Goal: Task Accomplishment & Management: Manage account settings

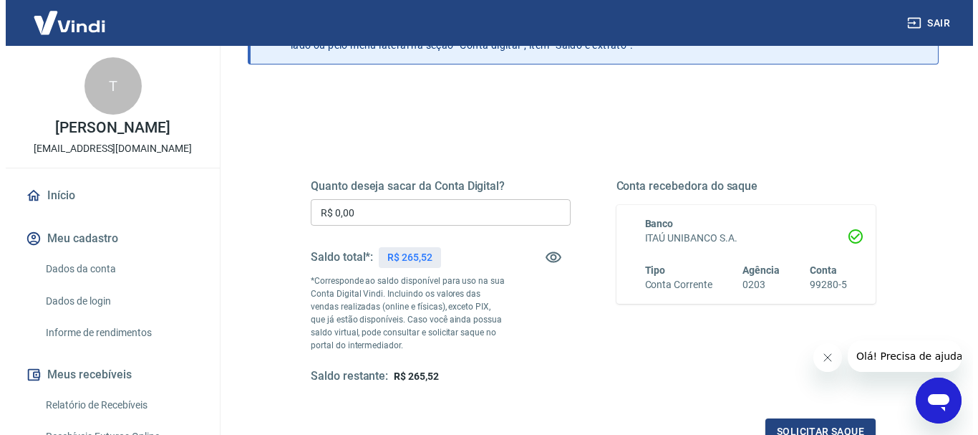
scroll to position [143, 0]
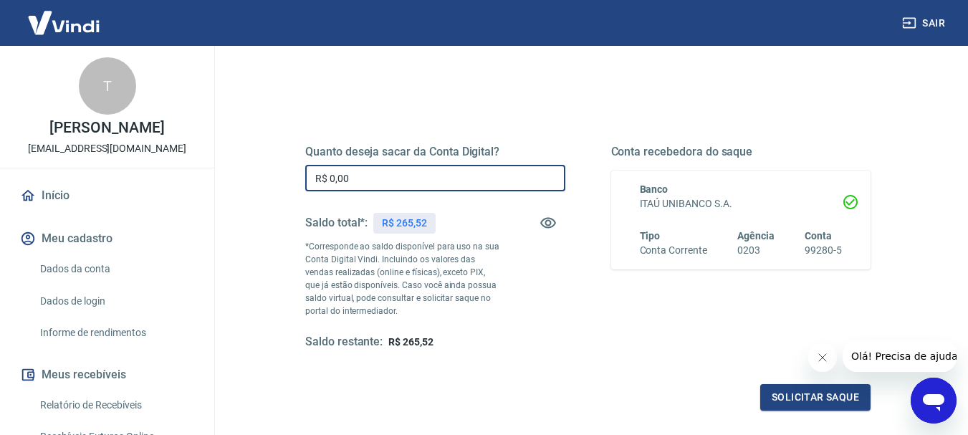
click at [410, 176] on input "R$ 0,00" at bounding box center [435, 178] width 260 height 26
type input "R$ 265,52"
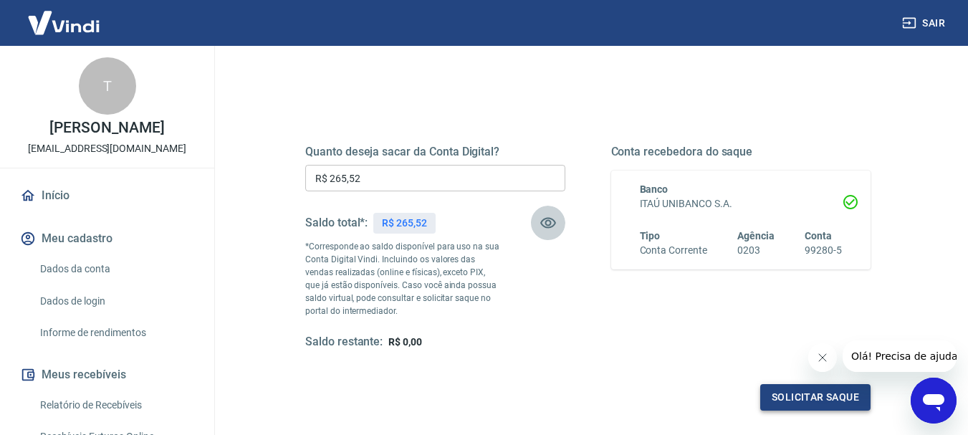
click at [801, 397] on button "Solicitar saque" at bounding box center [815, 397] width 110 height 26
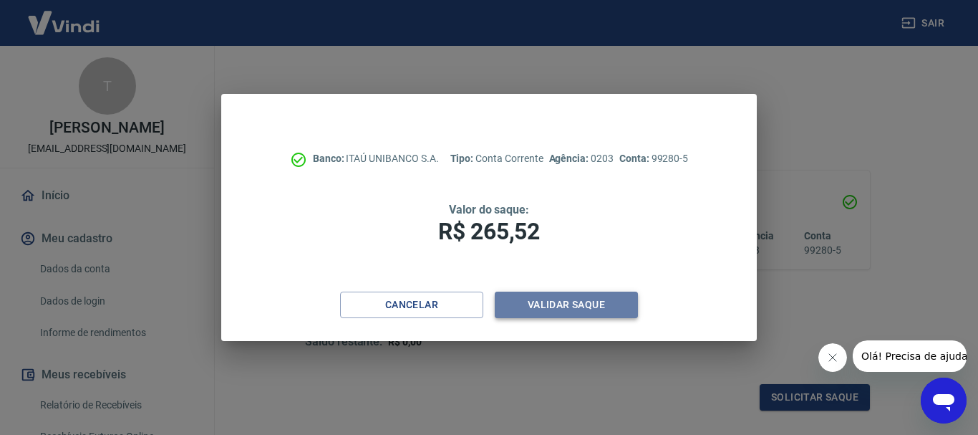
click at [549, 302] on button "Validar saque" at bounding box center [566, 304] width 143 height 26
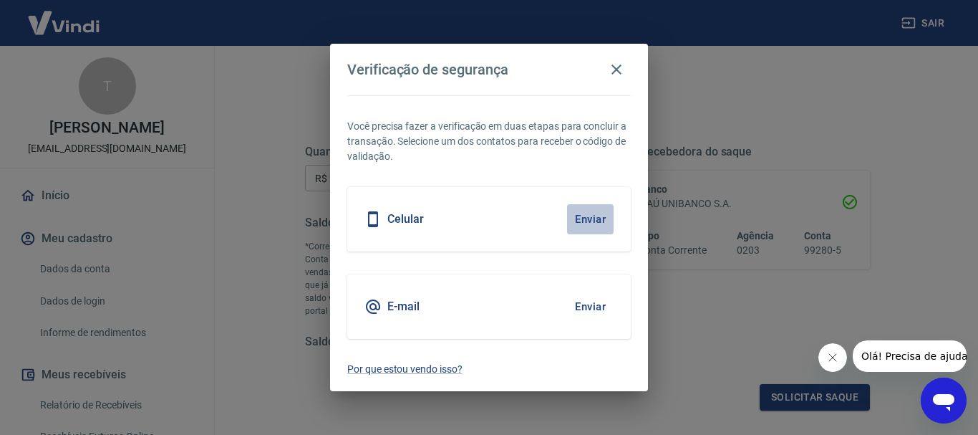
click at [574, 220] on button "Enviar" at bounding box center [590, 219] width 47 height 30
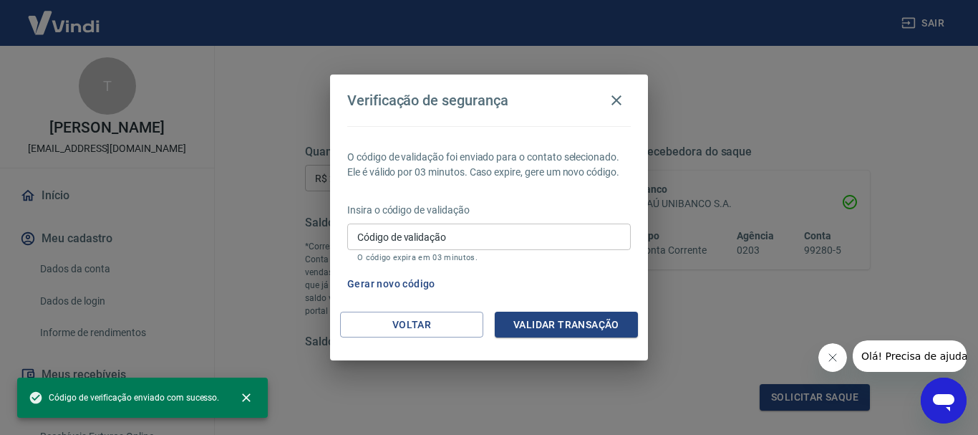
click at [505, 239] on input "Código de validação" at bounding box center [489, 236] width 284 height 26
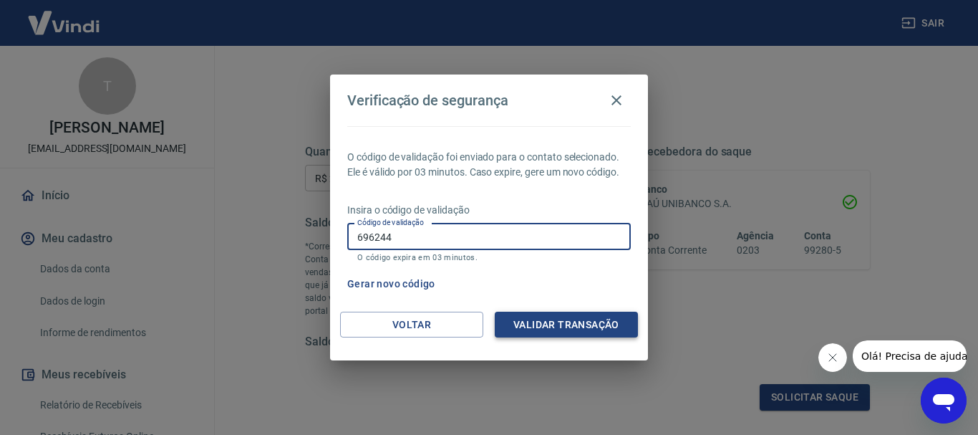
type input "696244"
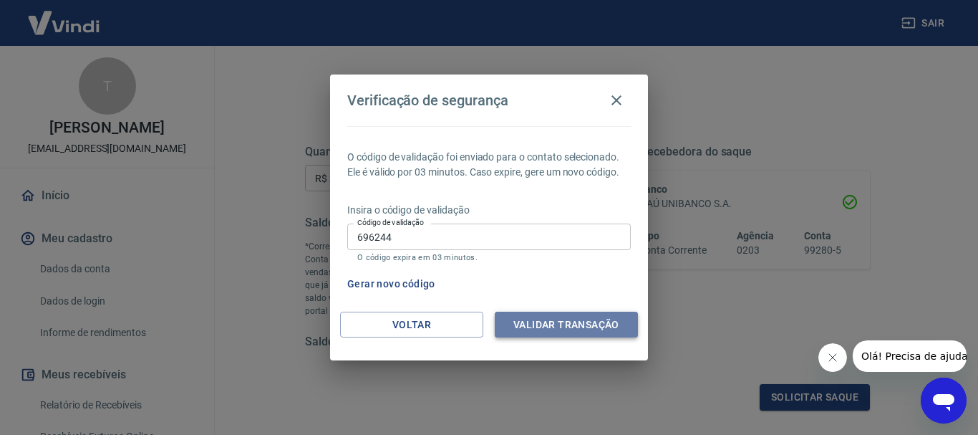
click at [528, 329] on button "Validar transação" at bounding box center [566, 325] width 143 height 26
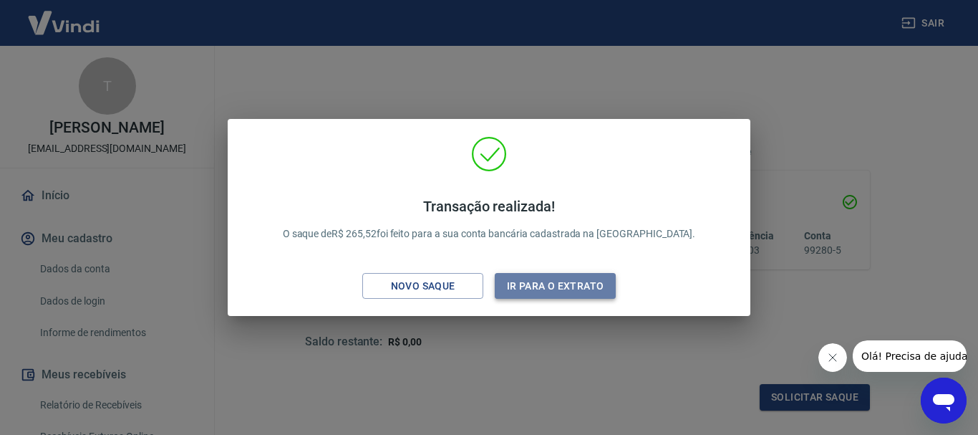
click at [538, 285] on button "Ir para o extrato" at bounding box center [555, 286] width 121 height 26
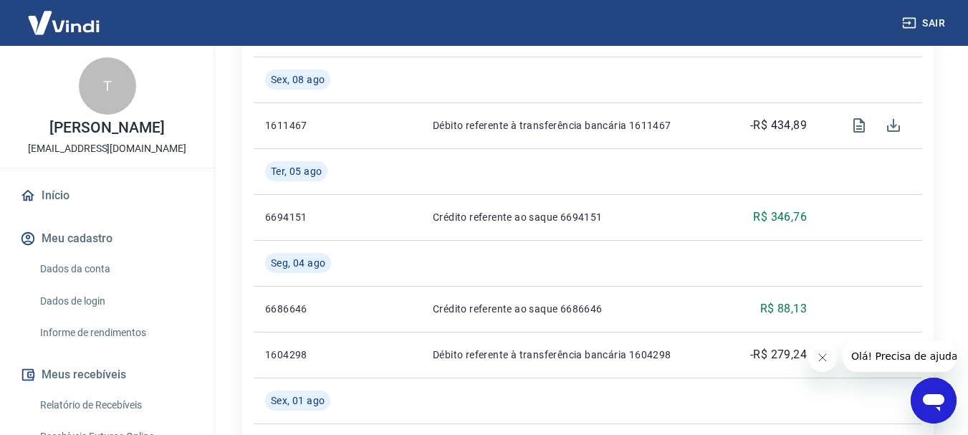
scroll to position [645, 0]
